Goal: Task Accomplishment & Management: Complete application form

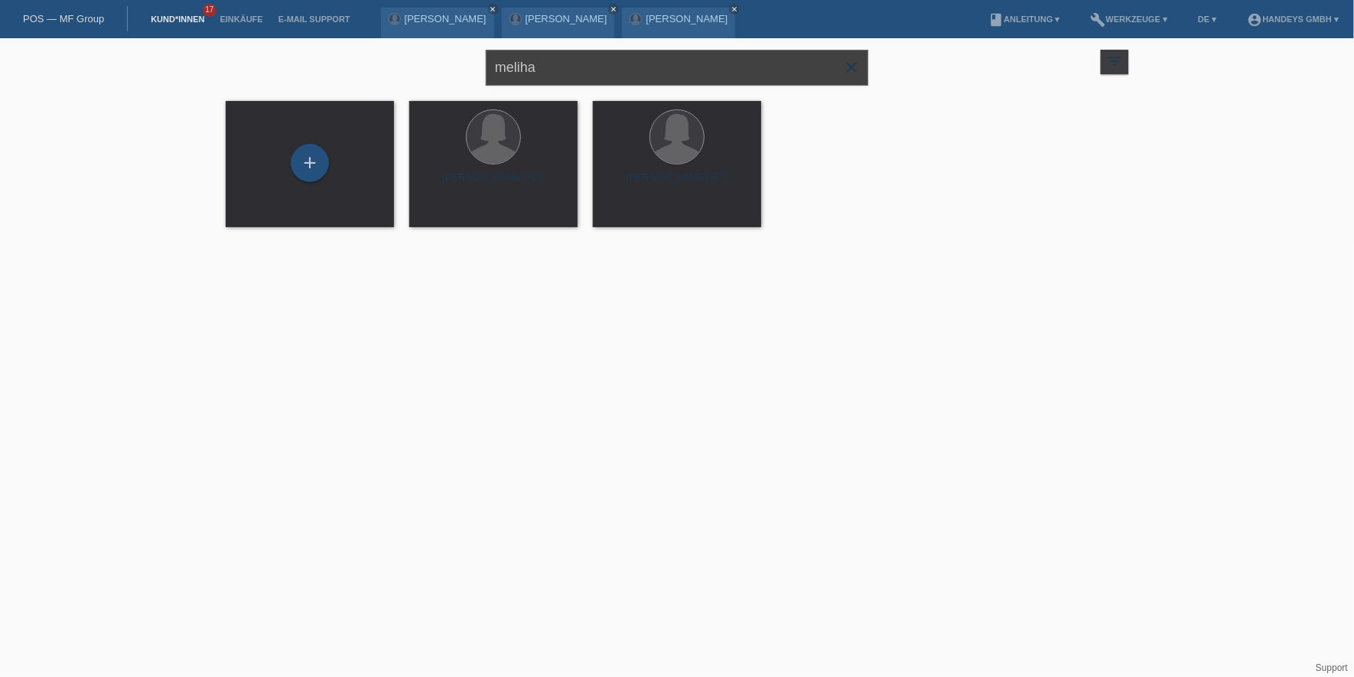
drag, startPoint x: 573, startPoint y: 68, endPoint x: 395, endPoint y: 77, distance: 178.5
click at [395, 77] on div "meliha close filter_list view_module Alle Kund*innen anzeigen star Markierte Ku…" at bounding box center [677, 65] width 918 height 55
type input "serdar efe"
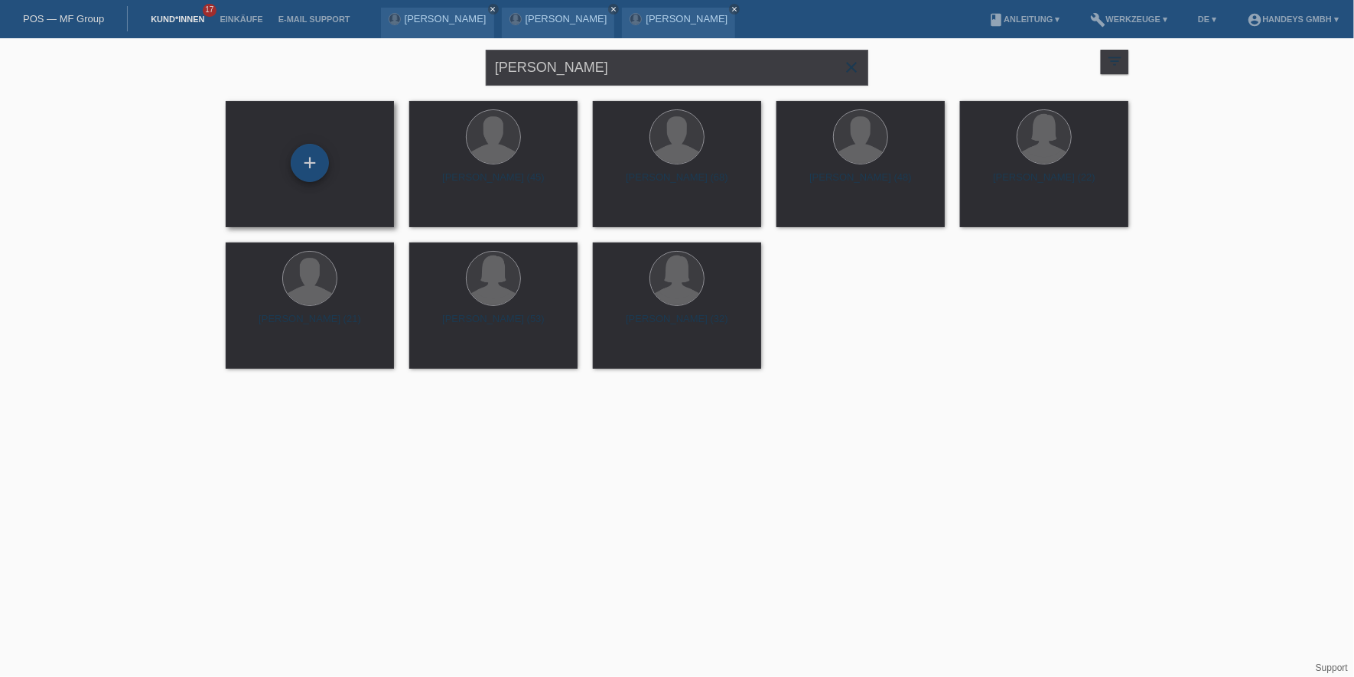
click at [306, 147] on div "+" at bounding box center [310, 163] width 38 height 38
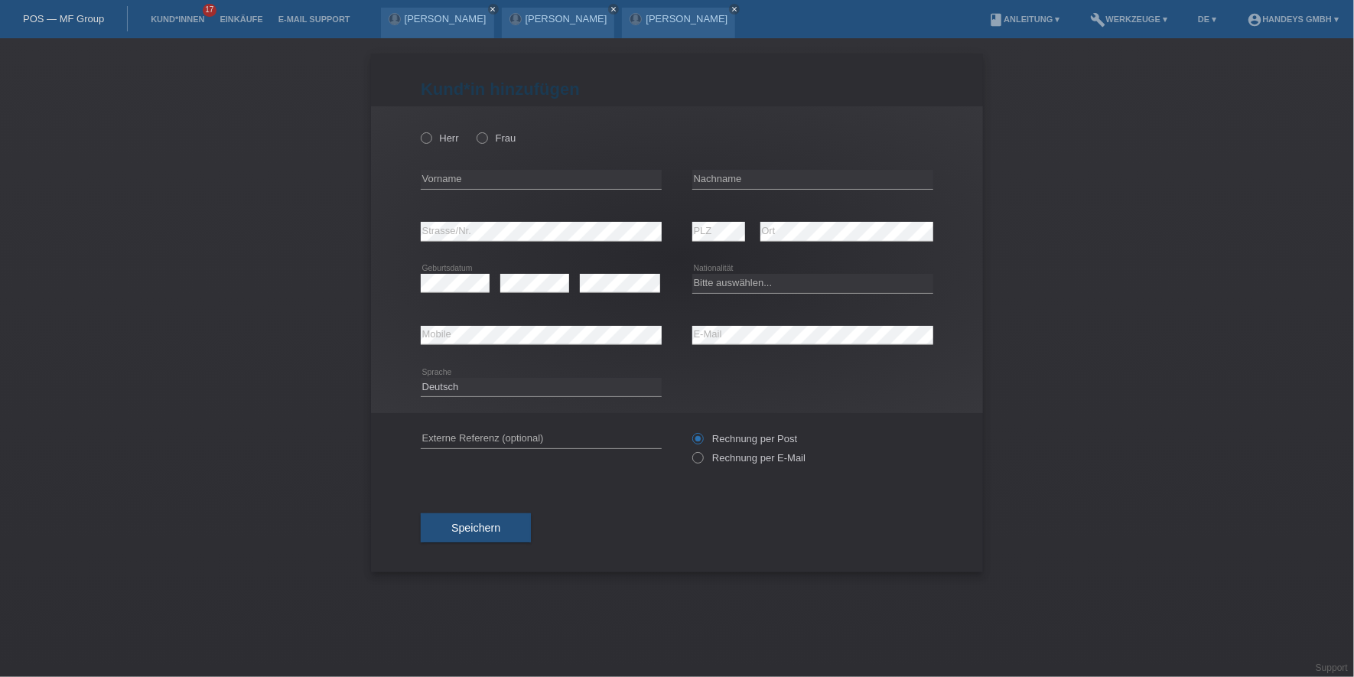
click at [446, 144] on div "Herr Frau" at bounding box center [541, 137] width 241 height 31
click at [445, 138] on label "Herr" at bounding box center [440, 137] width 38 height 11
click at [431, 138] on input "Herr" at bounding box center [426, 137] width 10 height 10
radio input "true"
drag, startPoint x: 425, startPoint y: 175, endPoint x: 437, endPoint y: 178, distance: 11.7
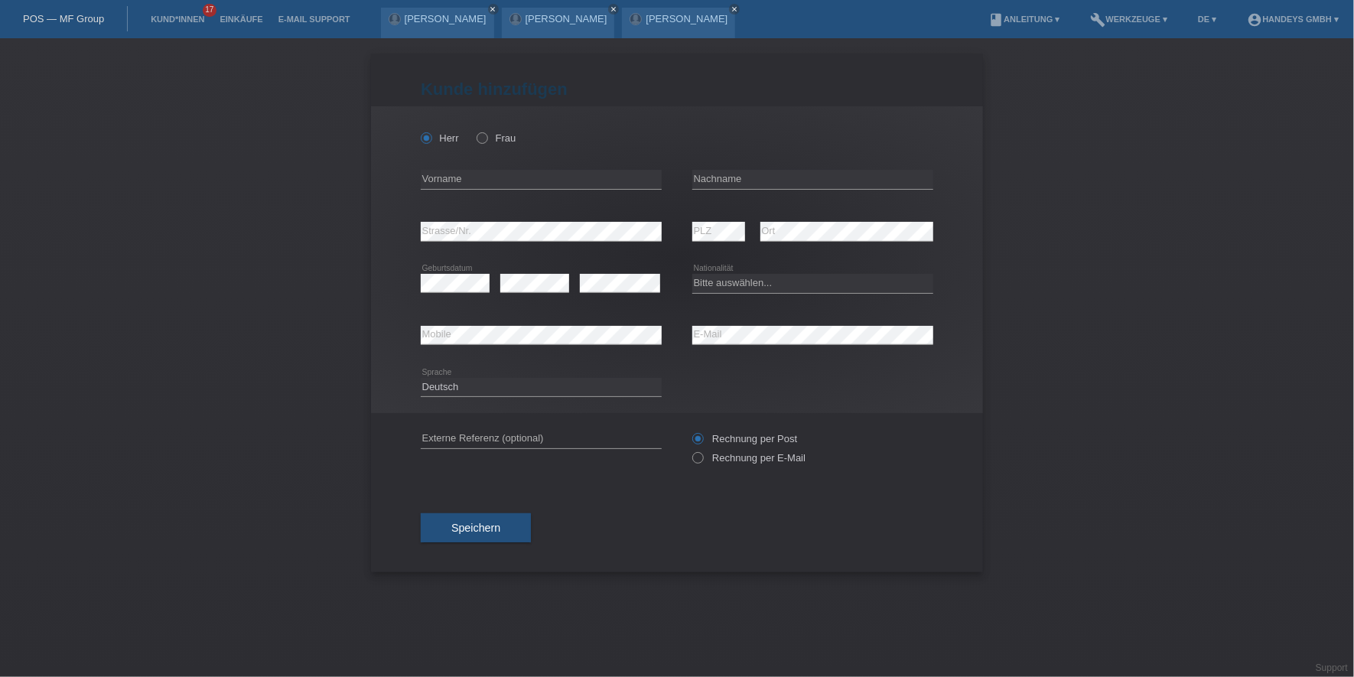
click at [437, 178] on div "Herr Frau error Vorname error" at bounding box center [677, 259] width 612 height 307
click at [437, 178] on input "text" at bounding box center [541, 179] width 241 height 19
paste input "Serdar"
type input "Serdar"
type input "Efe"
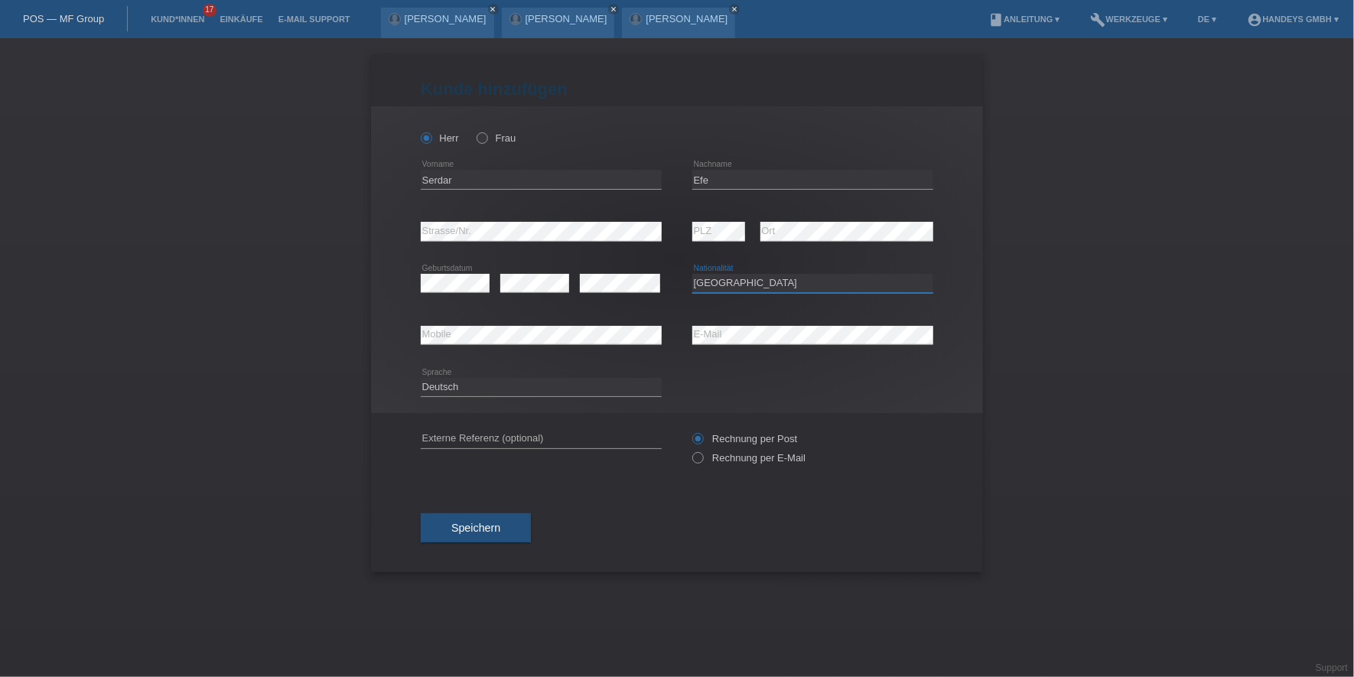
select select "BE"
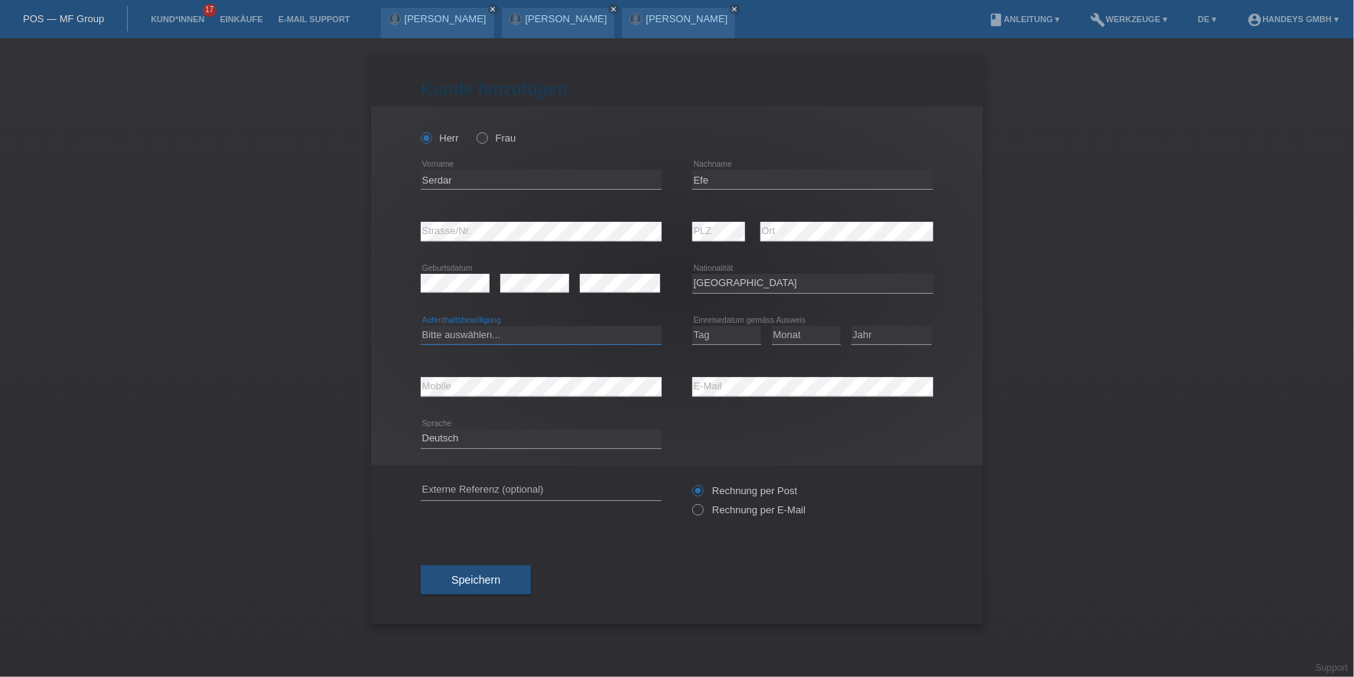
drag, startPoint x: 471, startPoint y: 337, endPoint x: 476, endPoint y: 346, distance: 9.6
click at [471, 337] on select "Bitte auswählen... C B B - Flüchtlingsstatus Andere" at bounding box center [541, 335] width 241 height 18
select select "B"
click at [421, 326] on select "Bitte auswählen... C B B - Flüchtlingsstatus Andere" at bounding box center [541, 335] width 241 height 18
click at [715, 338] on select "Tag 01 02 03 04 05 06 07 08 09 10 11" at bounding box center [726, 335] width 69 height 18
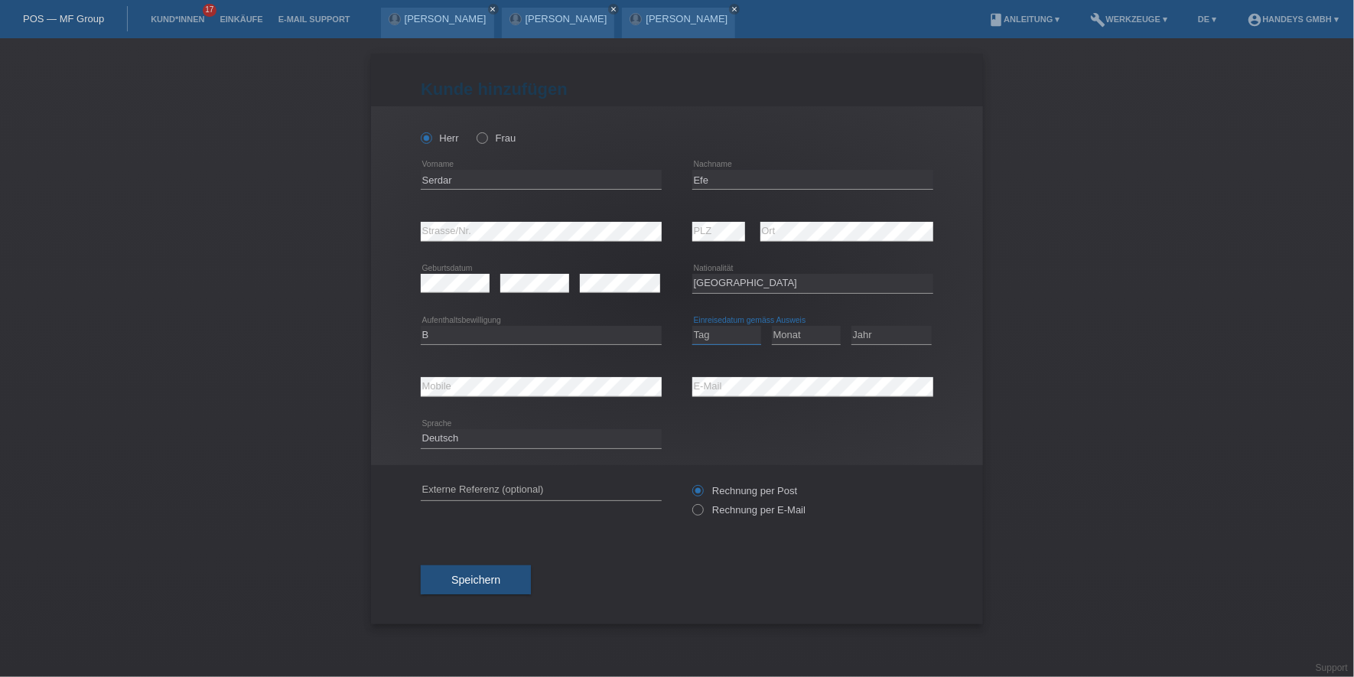
select select "01"
click at [692, 326] on select "Tag 01 02 03 04 05 06 07 08 09 10 11" at bounding box center [726, 335] width 69 height 18
select select "11"
select select "2023"
click at [481, 488] on input "text" at bounding box center [541, 490] width 241 height 19
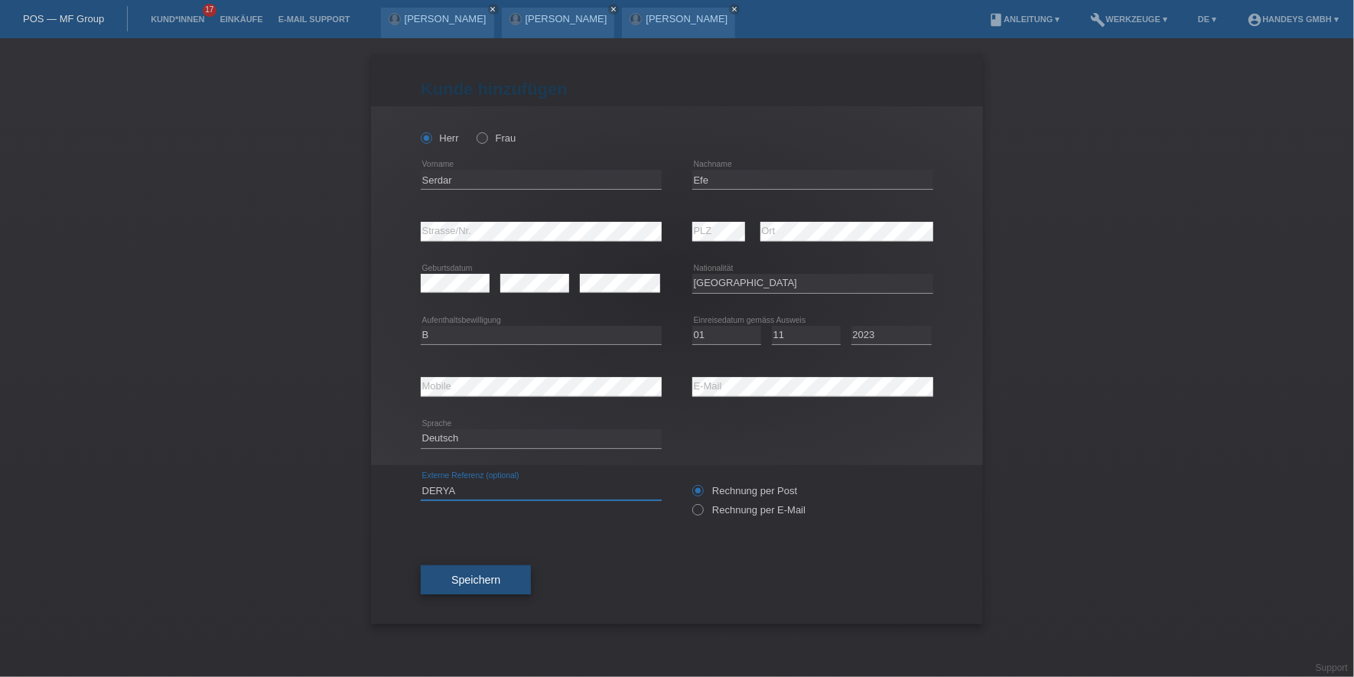
type input "DERYA"
click at [470, 575] on span "Speichern" at bounding box center [475, 580] width 49 height 12
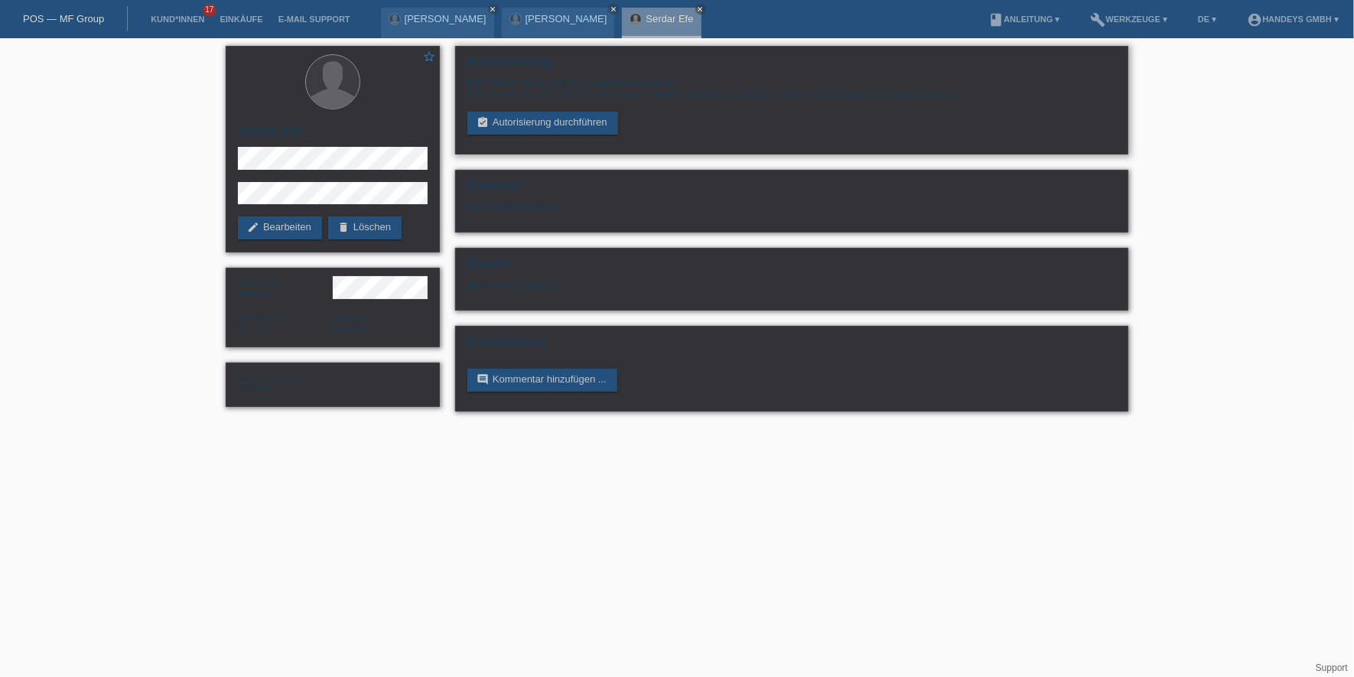
click at [513, 101] on div "Bitte führen Sie zuerst eine Autorisierung durch. Bitte lassen Sie sich vom Kun…" at bounding box center [791, 105] width 649 height 57
click at [513, 116] on link "assignment_turned_in Autorisierung durchführen" at bounding box center [542, 123] width 151 height 23
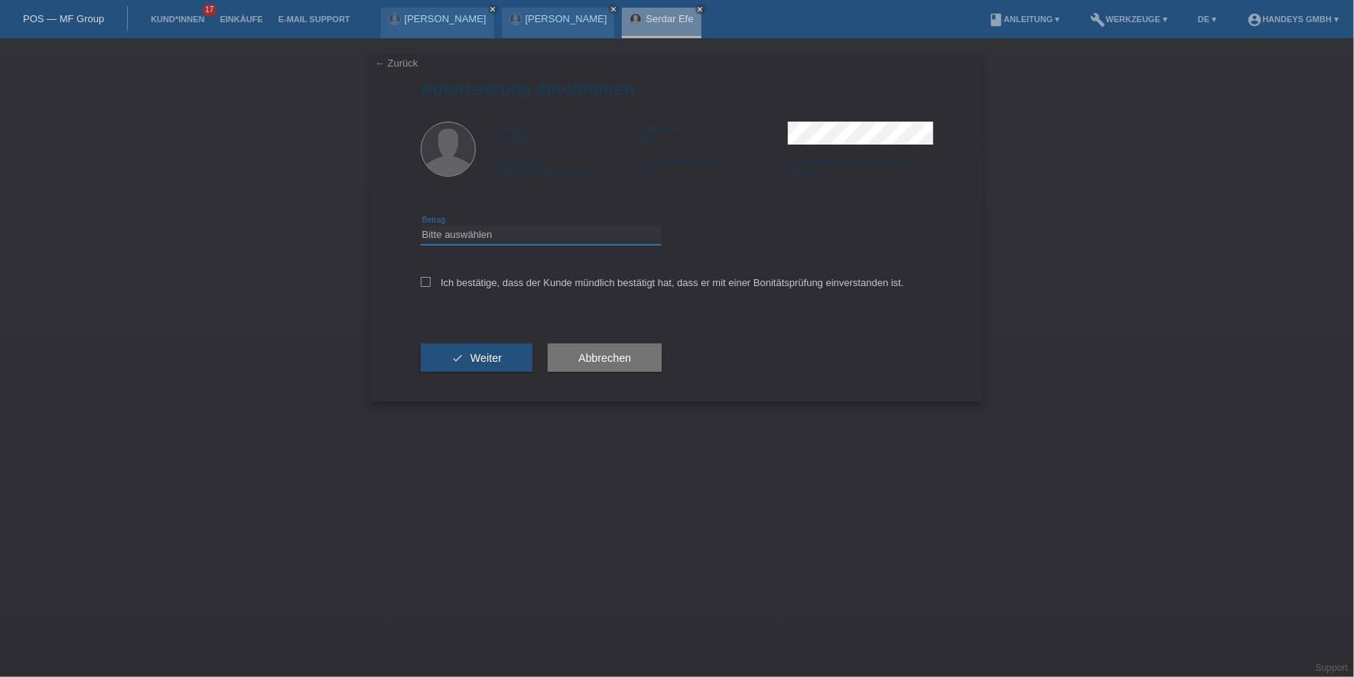
click at [561, 239] on select "Bitte auswählen CHF 1.00 - CHF 499.00 CHF 500.00 - CHF 1'999.00 CHF 2'000.00 - …" at bounding box center [541, 235] width 241 height 18
select select "3"
click at [421, 226] on select "Bitte auswählen CHF 1.00 - CHF 499.00 CHF 500.00 - CHF 1'999.00 CHF 2'000.00 - …" at bounding box center [541, 235] width 241 height 18
click at [486, 287] on label "Ich bestätige, dass der Kunde mündlich bestätigt hat, dass er mit einer Bonität…" at bounding box center [663, 282] width 484 height 11
click at [431, 287] on input "Ich bestätige, dass der Kunde mündlich bestätigt hat, dass er mit einer Bonität…" at bounding box center [426, 282] width 10 height 10
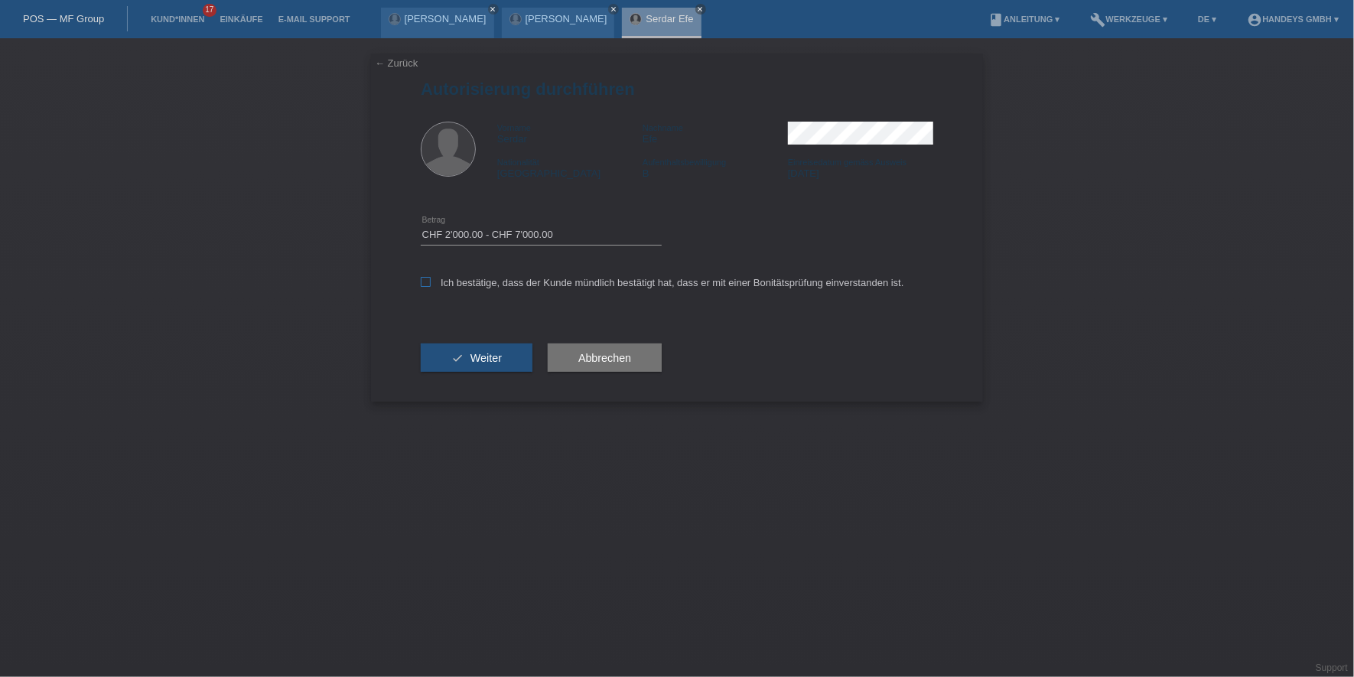
checkbox input "true"
click at [469, 370] on button "check Weiter" at bounding box center [477, 358] width 112 height 29
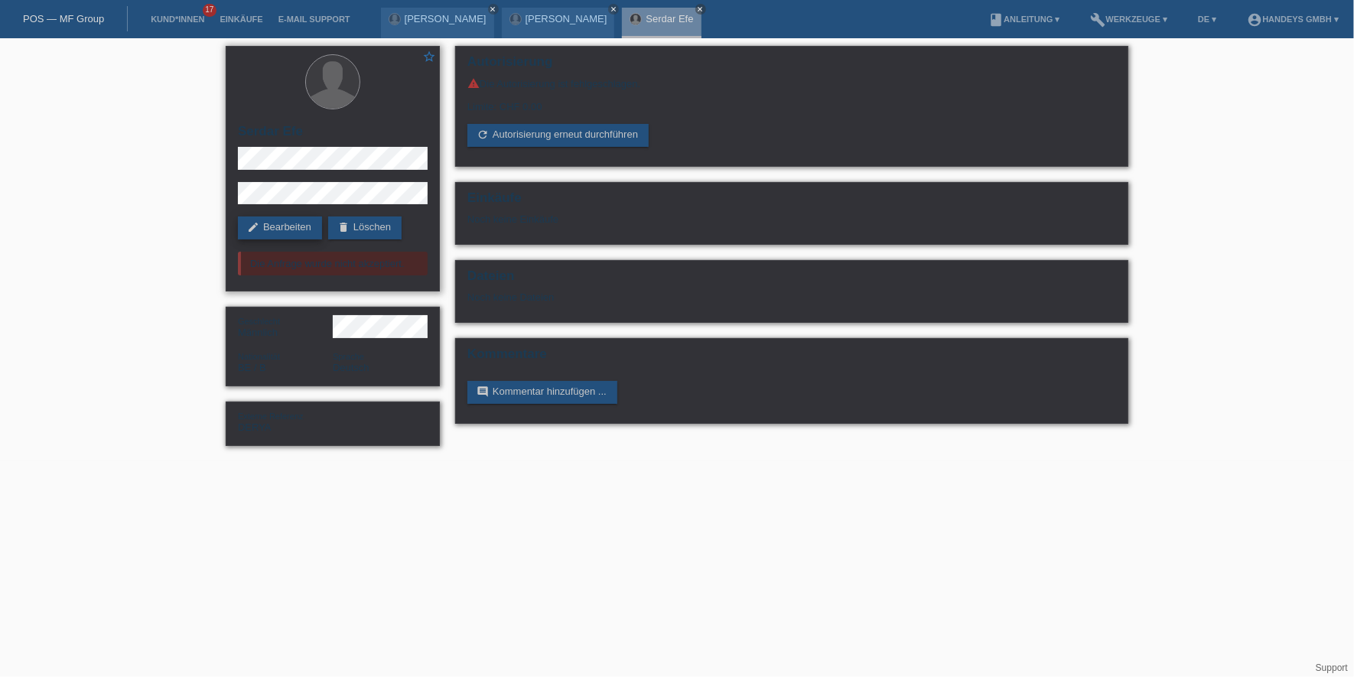
click at [261, 229] on link "edit Bearbeiten" at bounding box center [280, 228] width 84 height 23
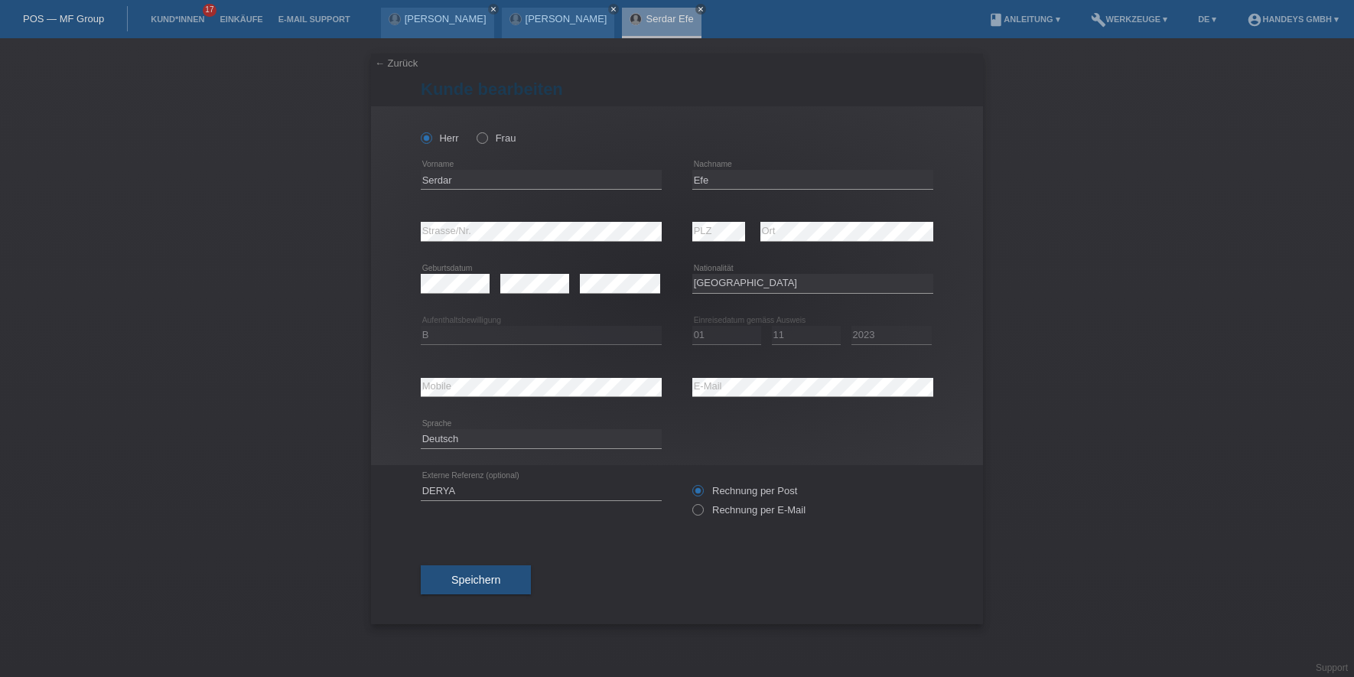
select select "BE"
select select "B"
select select "01"
select select "11"
select select "2023"
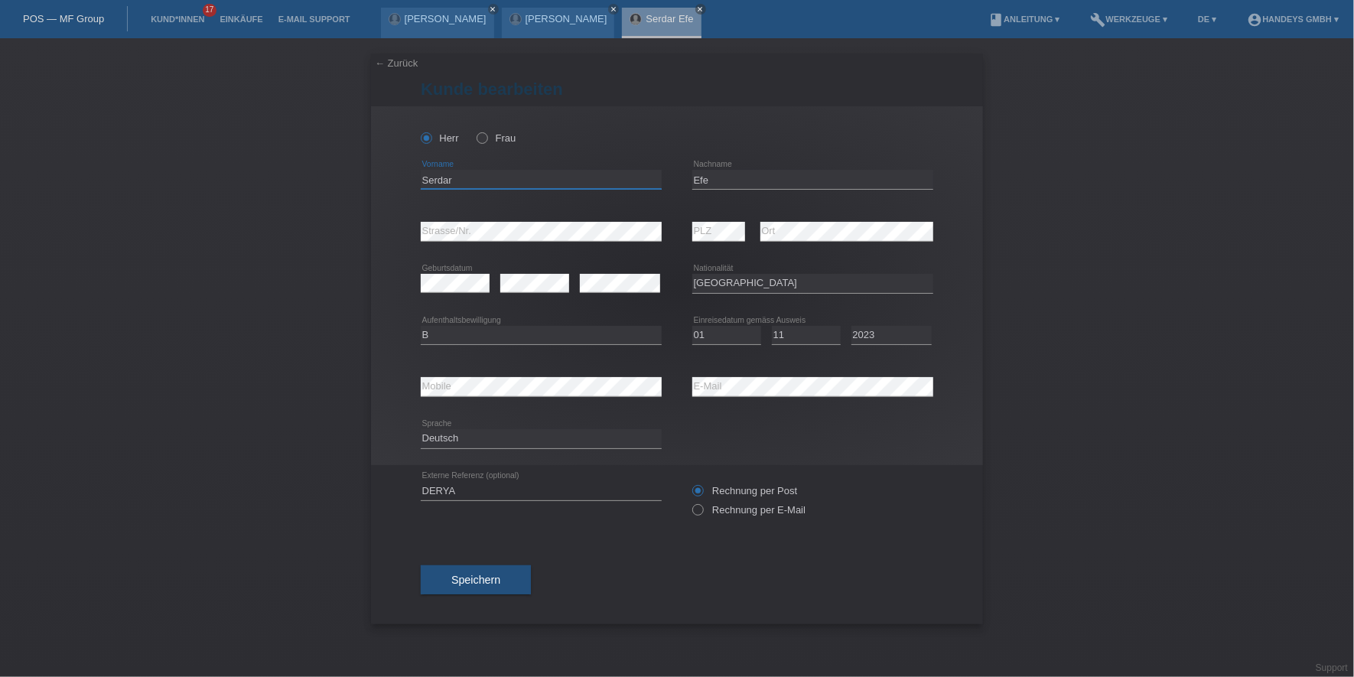
click at [443, 182] on input "Serdar" at bounding box center [541, 179] width 241 height 19
click at [700, 182] on input "Efe" at bounding box center [812, 179] width 241 height 19
click at [599, 383] on div "error Mobile error E-Mail" at bounding box center [677, 387] width 513 height 52
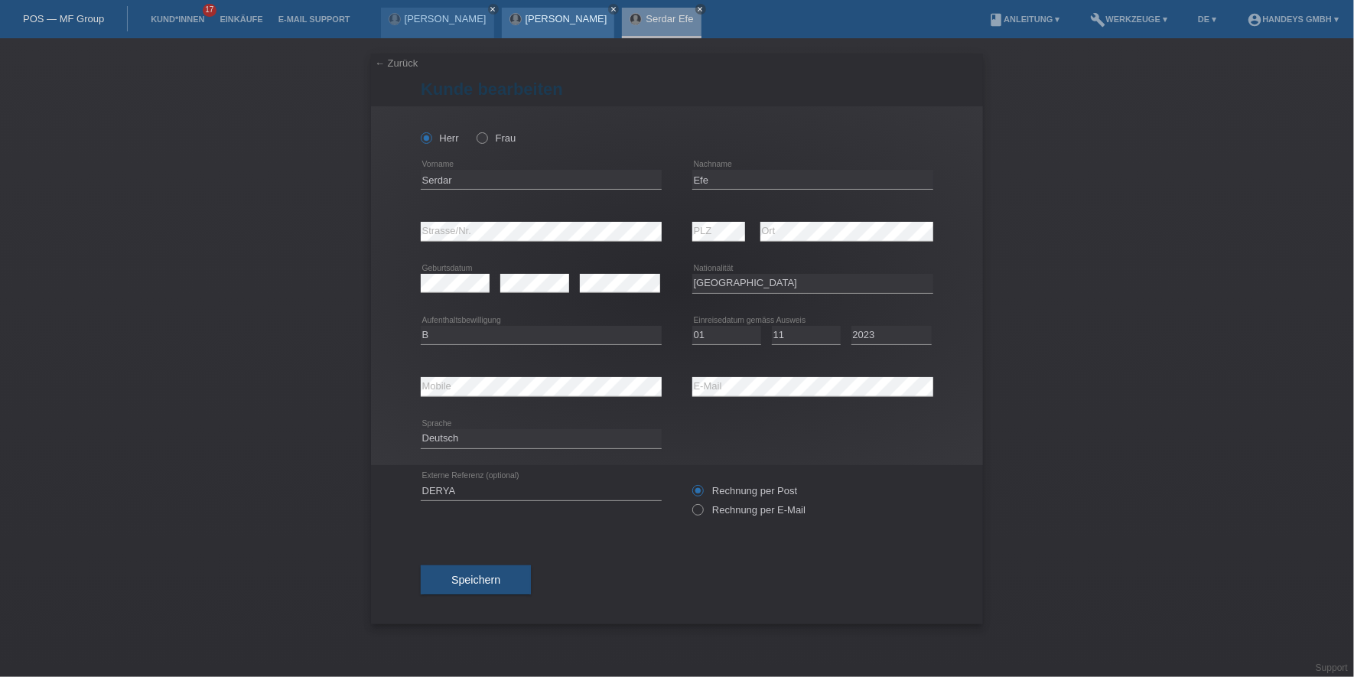
click at [526, 18] on link "[PERSON_NAME]" at bounding box center [567, 18] width 82 height 11
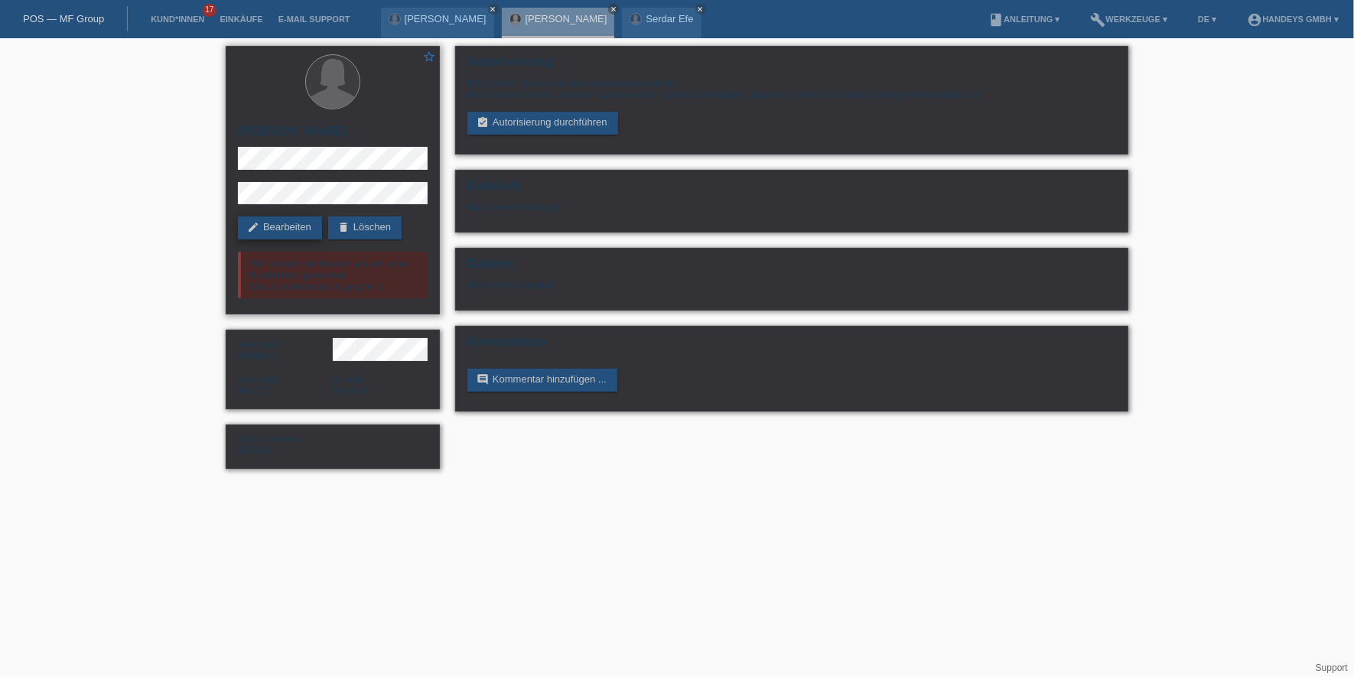
click at [279, 239] on link "edit Bearbeiten" at bounding box center [280, 228] width 84 height 23
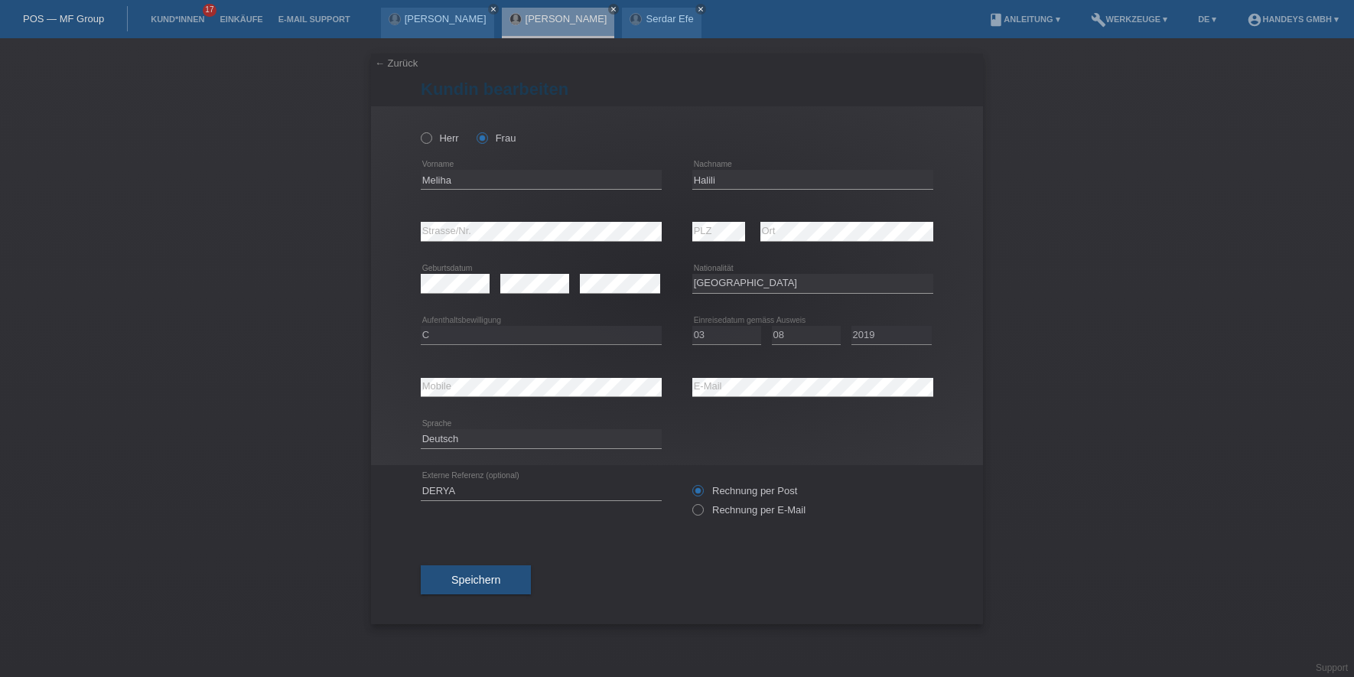
select select "BA"
select select "C"
select select "03"
select select "08"
select select "2019"
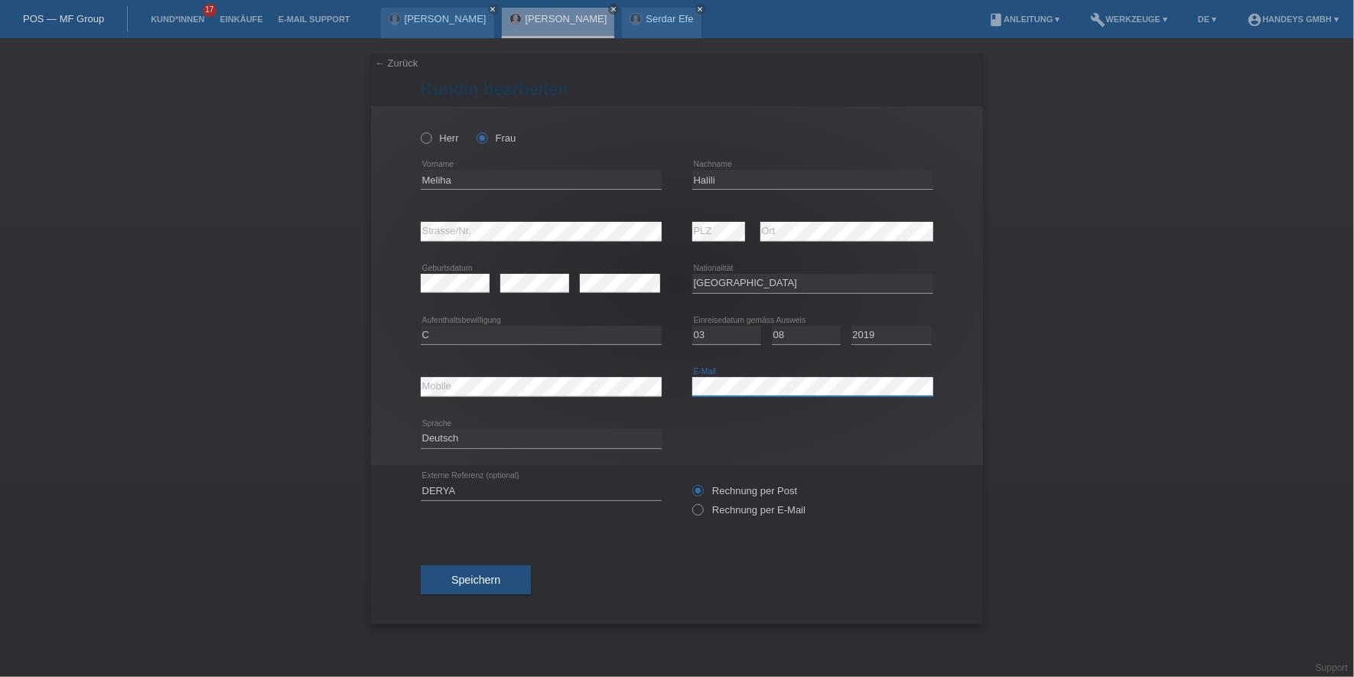
click at [667, 398] on div "error Mobile error E-Mail" at bounding box center [677, 387] width 513 height 52
